Goal: Use online tool/utility: Utilize a website feature to perform a specific function

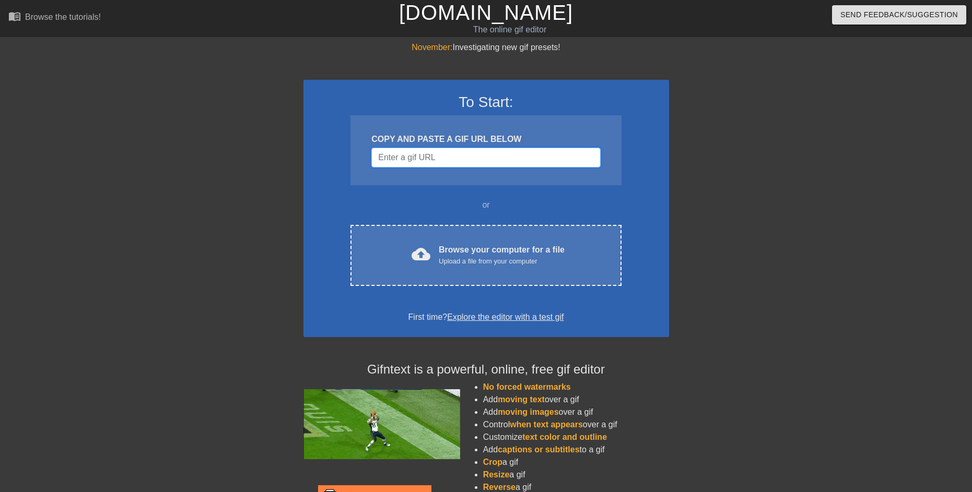
click at [408, 152] on input "Username" at bounding box center [485, 158] width 229 height 20
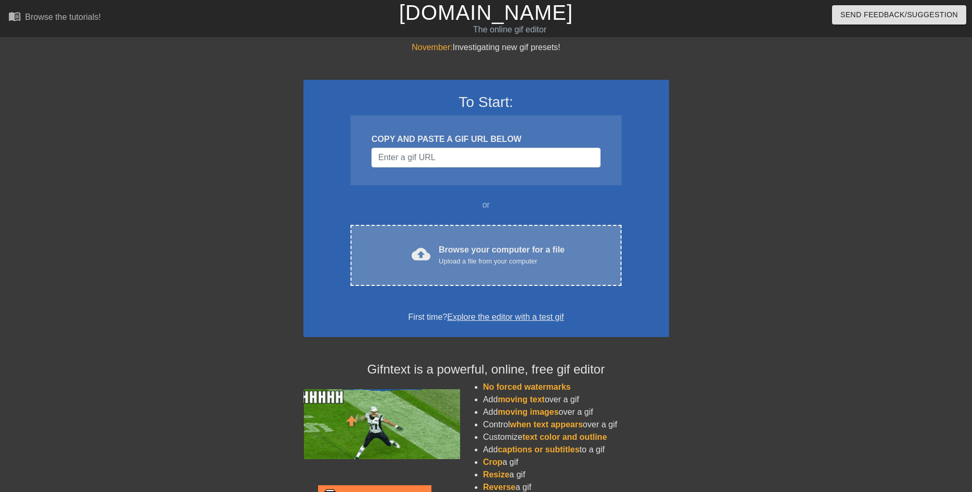
click at [393, 233] on div "cloud_upload Browse your computer for a file Upload a file from your computer C…" at bounding box center [485, 255] width 271 height 61
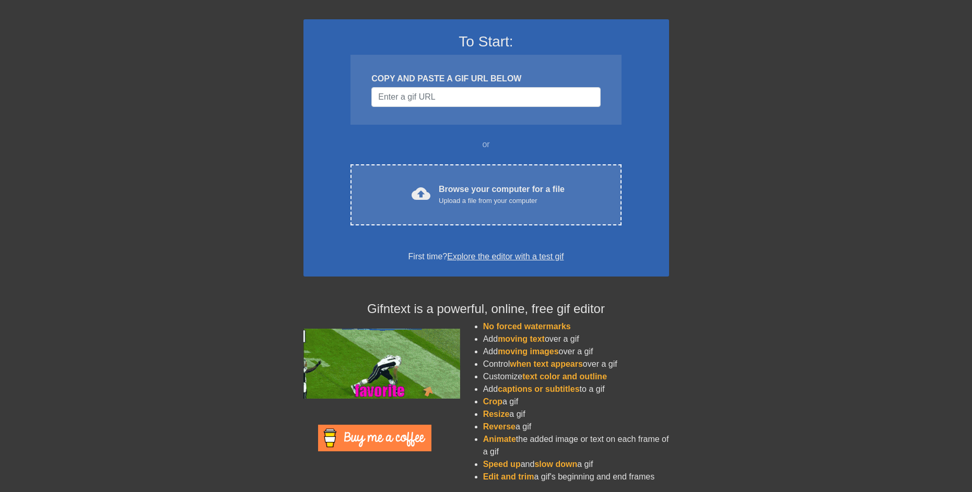
scroll to position [65, 0]
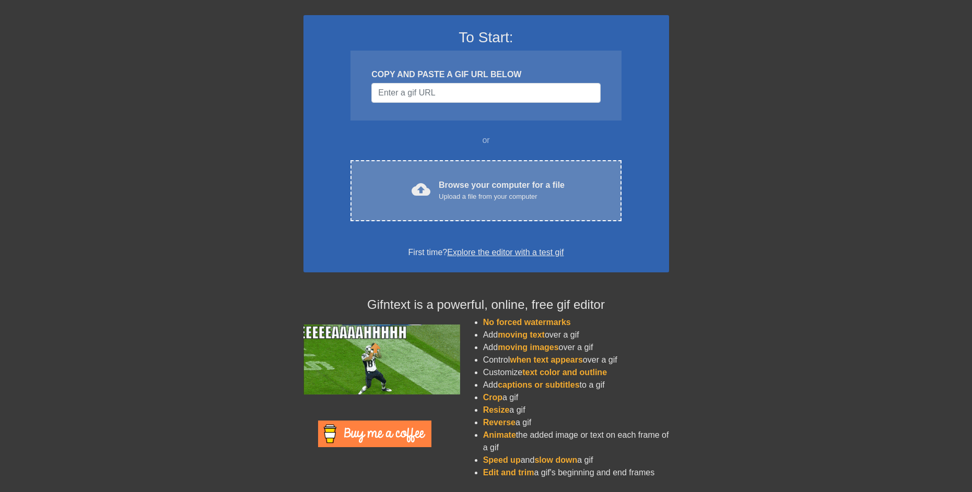
click at [405, 196] on div "cloud_upload Browse your computer for a file Upload a file from your computer" at bounding box center [485, 191] width 227 height 24
click at [411, 214] on div "cloud_upload Browse your computer for a file Upload a file from your computer C…" at bounding box center [485, 190] width 271 height 61
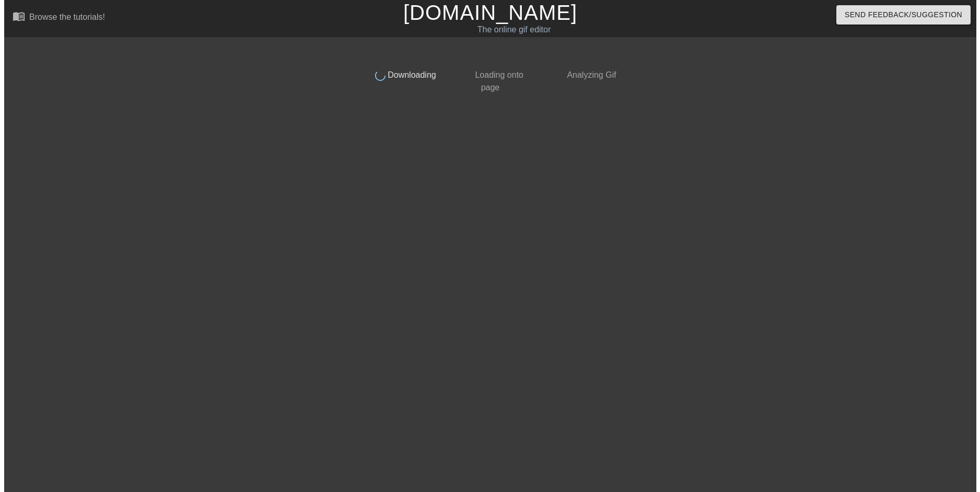
scroll to position [0, 0]
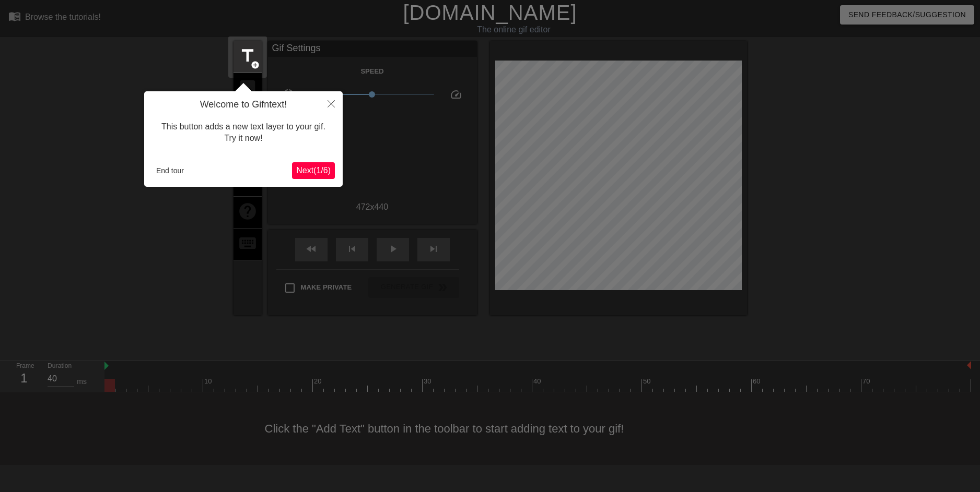
click at [321, 172] on span "Next ( 1 / 6 )" at bounding box center [313, 170] width 34 height 9
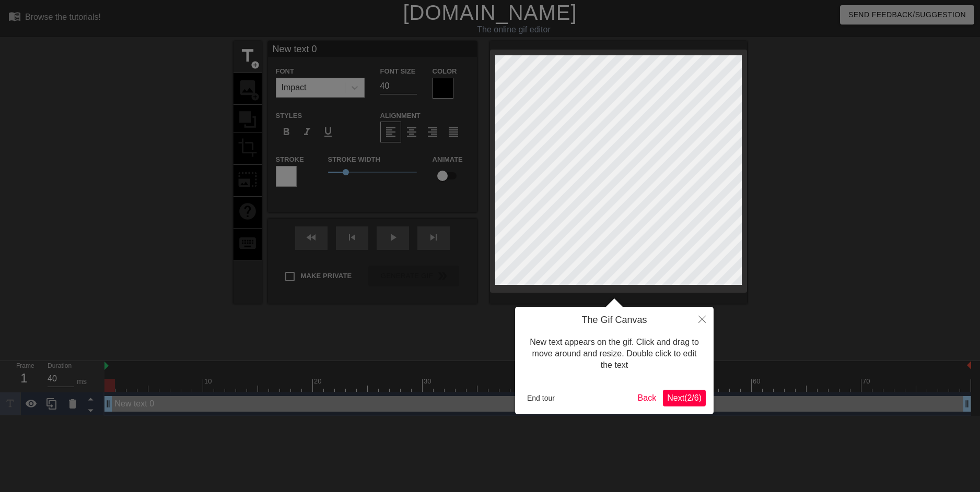
click at [675, 399] on span "Next ( 2 / 6 )" at bounding box center [684, 398] width 34 height 9
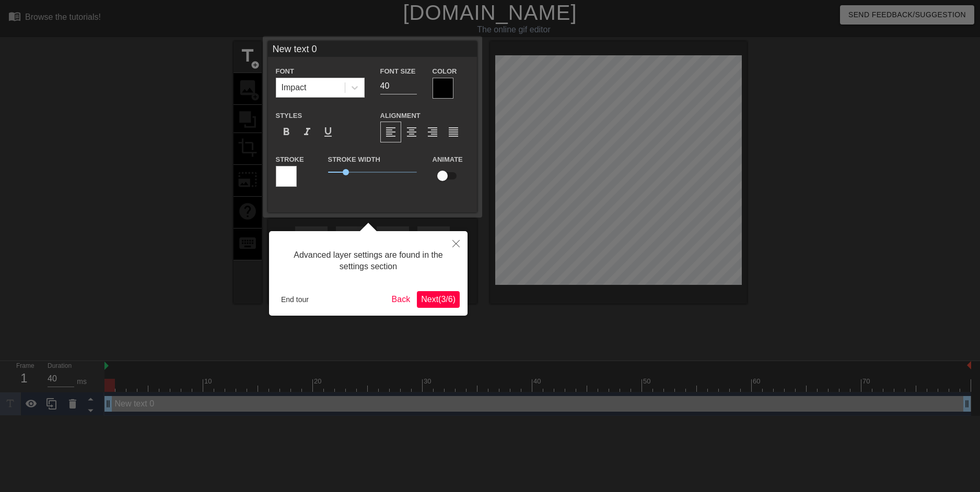
click at [436, 306] on button "Next ( 3 / 6 )" at bounding box center [438, 299] width 43 height 17
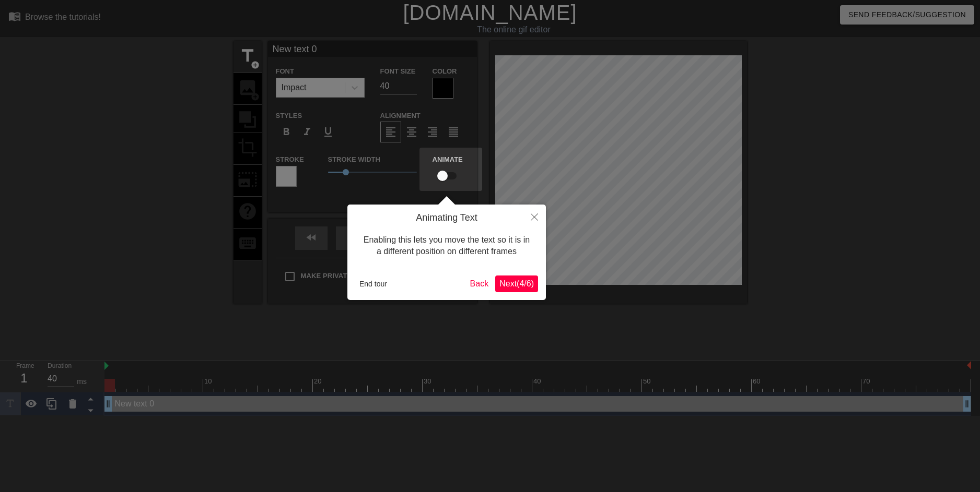
click at [529, 288] on span "Next ( 4 / 6 )" at bounding box center [516, 283] width 34 height 9
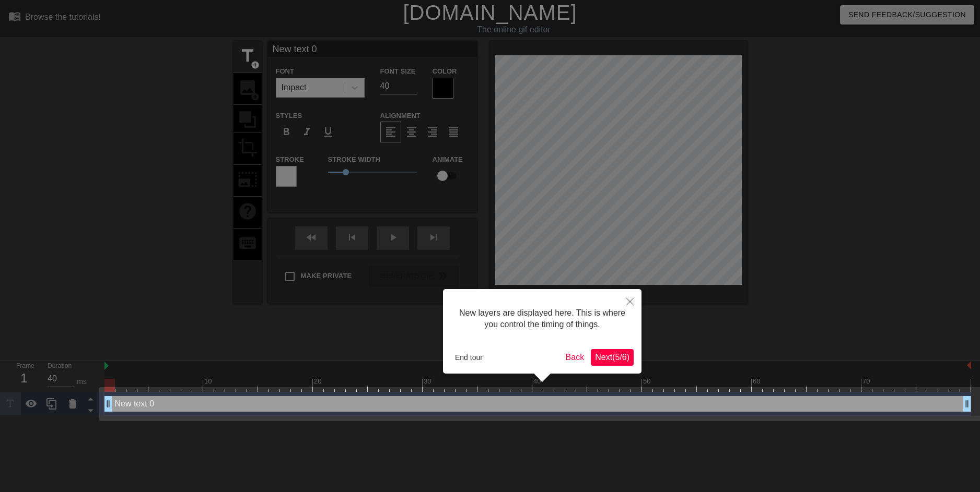
click at [605, 366] on div "New layers are displayed here. This is where you control the timing of things. …" at bounding box center [542, 331] width 198 height 85
click at [605, 366] on button "Next ( 5 / 6 )" at bounding box center [612, 357] width 43 height 17
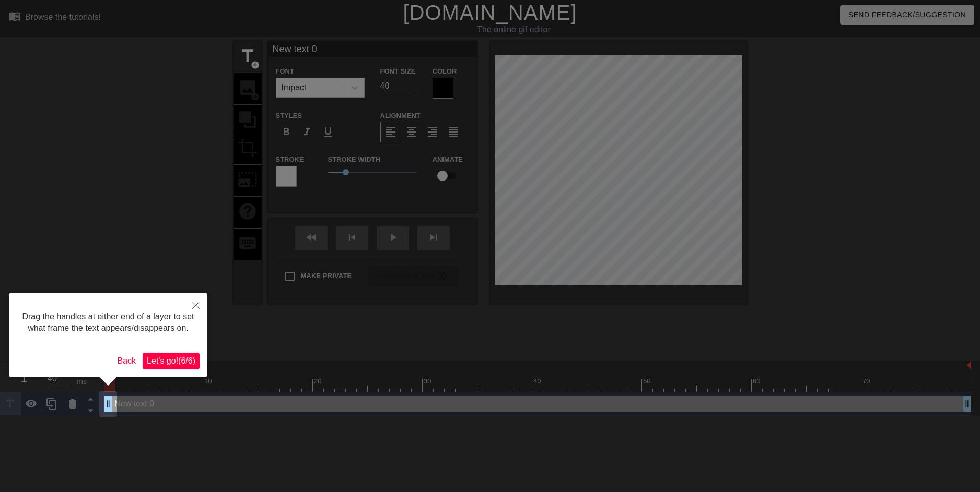
click at [172, 350] on div "Drag the handles at either end of a layer to set what frame the text appears/di…" at bounding box center [108, 335] width 198 height 85
click at [167, 364] on span "Let's go! ( 6 / 6 )" at bounding box center [171, 361] width 49 height 9
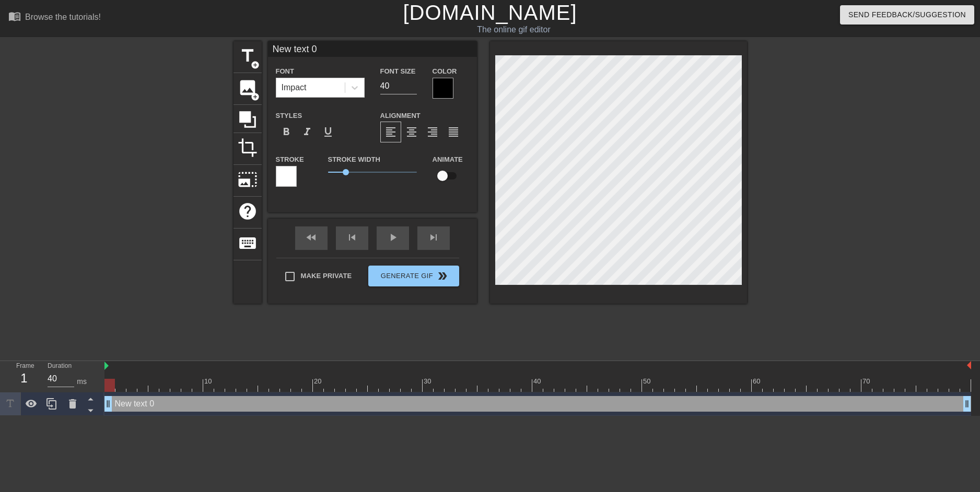
drag, startPoint x: 494, startPoint y: 209, endPoint x: 519, endPoint y: 317, distance: 110.4
click at [535, 320] on div "title add_circle image add_circle crop photo_size_select_large help keyboard Ne…" at bounding box center [489, 197] width 513 height 313
